Goal: Check status: Check status

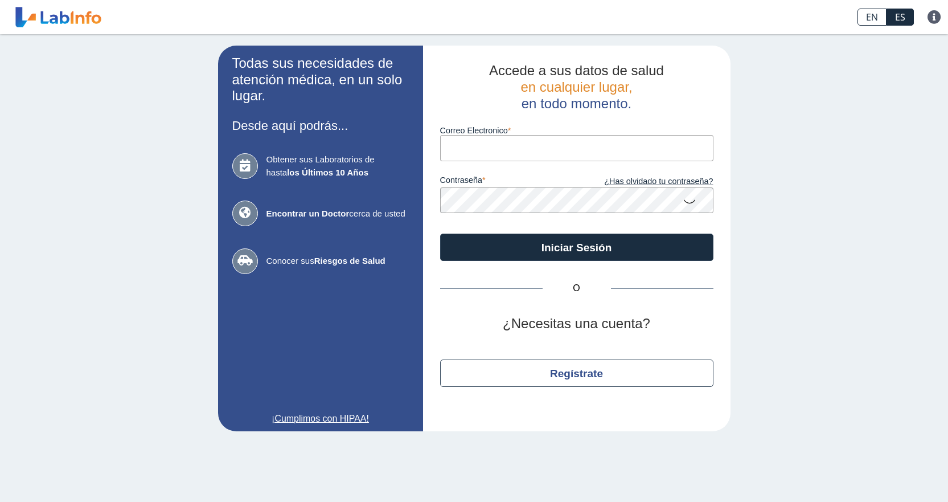
type input "[EMAIL_ADDRESS][DOMAIN_NAME]"
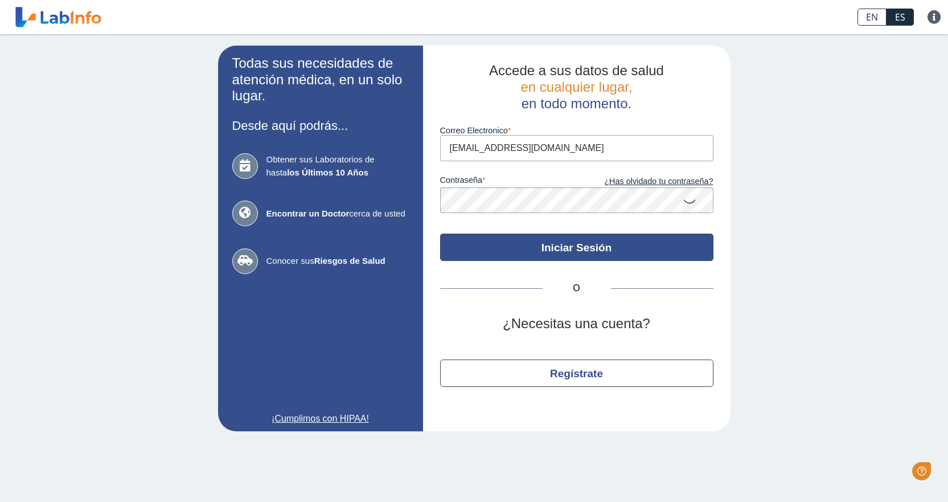
click at [547, 239] on button "Iniciar Sesión" at bounding box center [576, 246] width 273 height 27
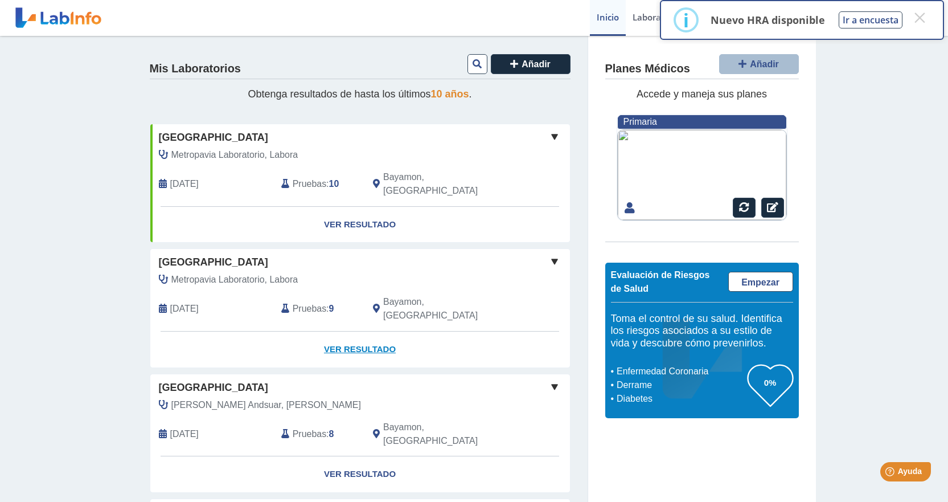
click at [370, 331] on link "Ver Resultado" at bounding box center [360, 349] width 420 height 36
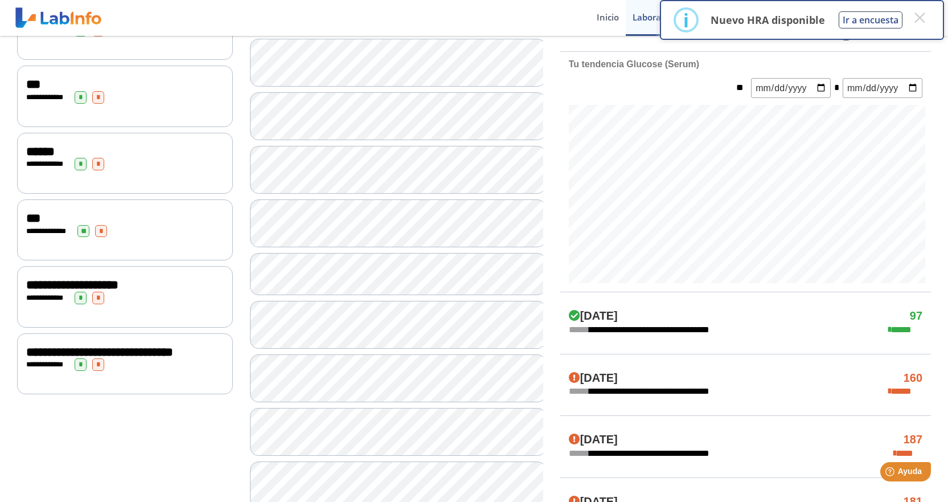
scroll to position [399, 0]
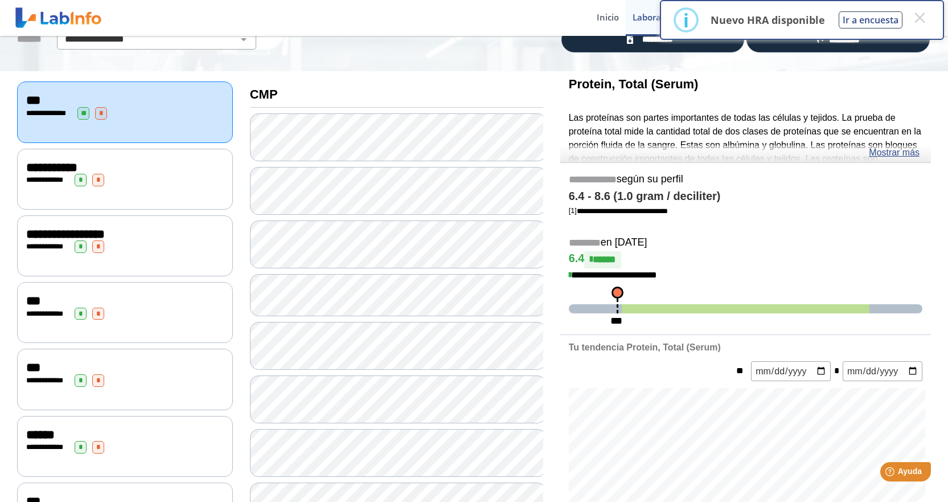
scroll to position [57, 0]
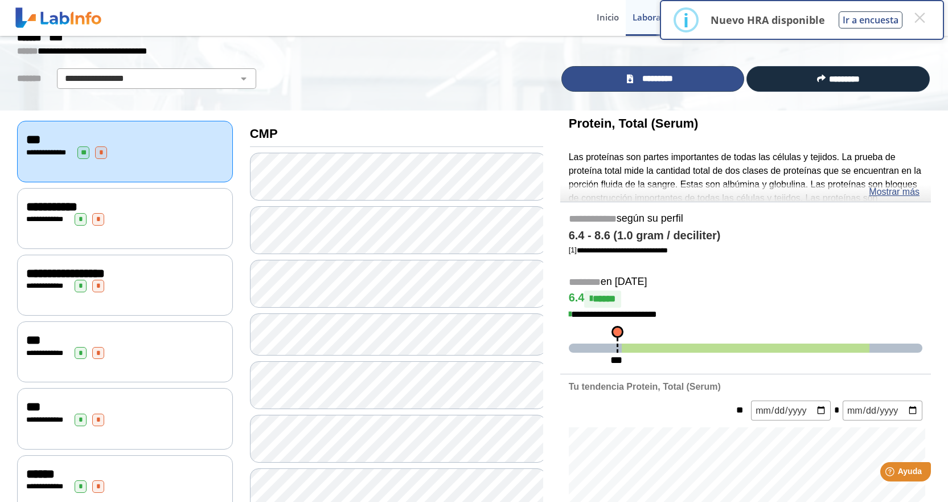
click at [654, 79] on span "*********" at bounding box center [658, 78] width 42 height 13
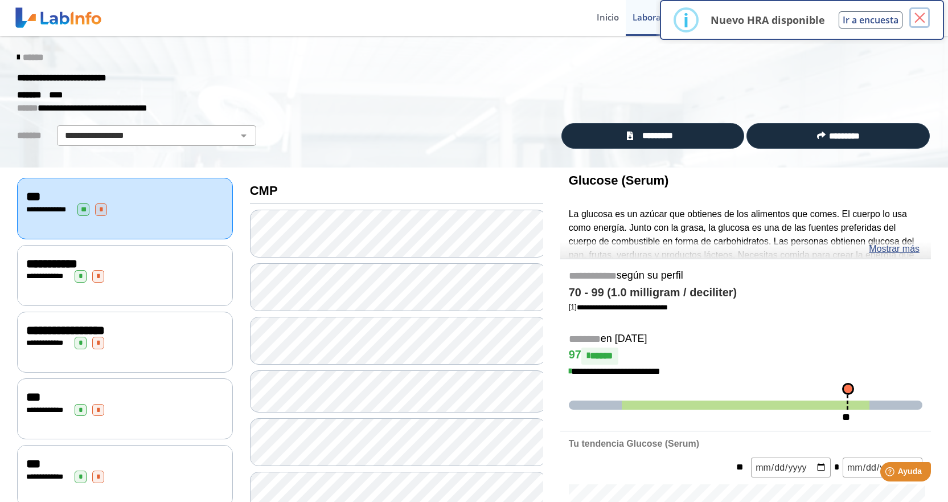
click at [917, 15] on button "×" at bounding box center [919, 17] width 20 height 20
